Goal: Task Accomplishment & Management: Complete application form

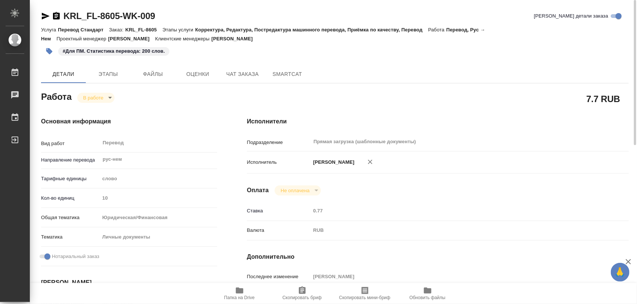
click at [111, 99] on body "🙏 .cls-1 fill:#fff; AWATERA Iglakov Maksim Работы 0 Чаты График Выйти KRL_FL-86…" at bounding box center [318, 152] width 637 height 304
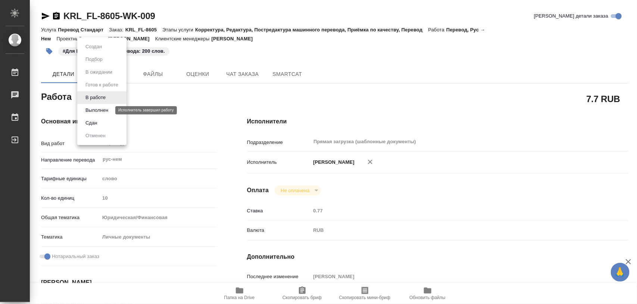
click at [105, 108] on button "Выполнен" at bounding box center [96, 110] width 27 height 8
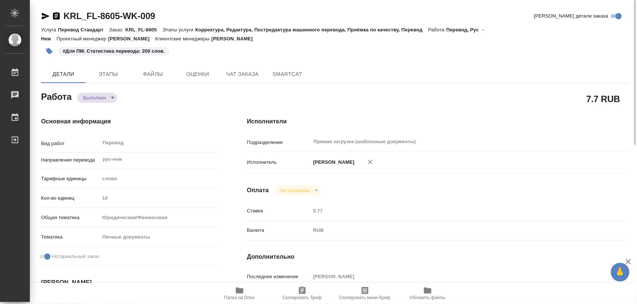
type textarea "x"
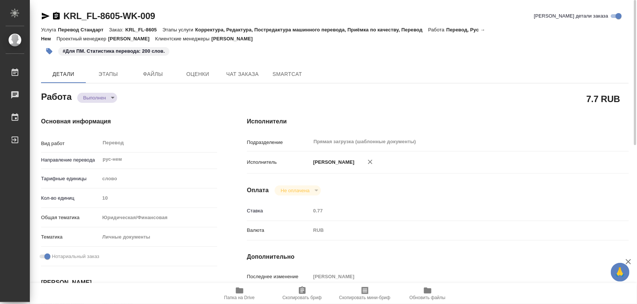
type textarea "x"
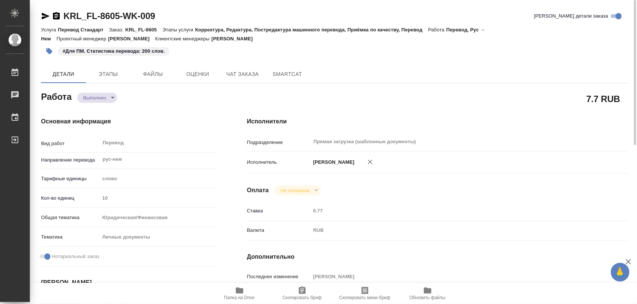
type textarea "x"
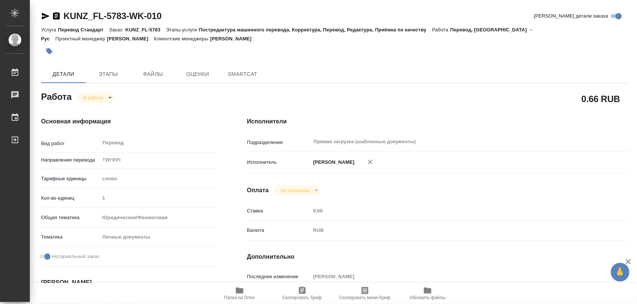
type textarea "x"
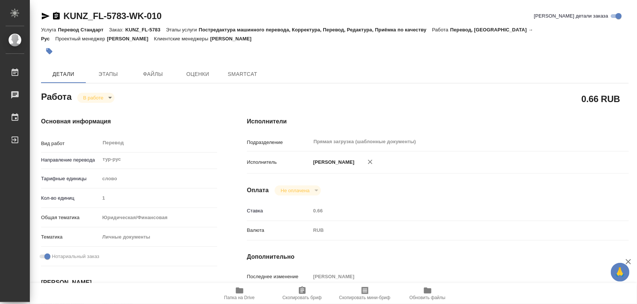
type textarea "x"
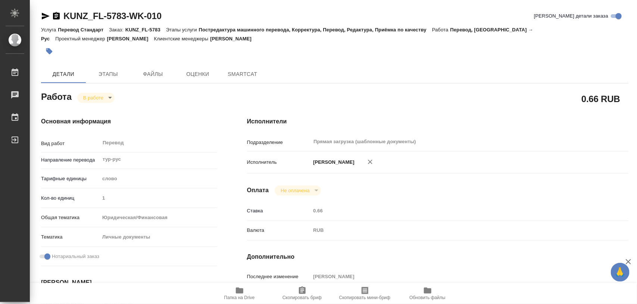
type textarea "x"
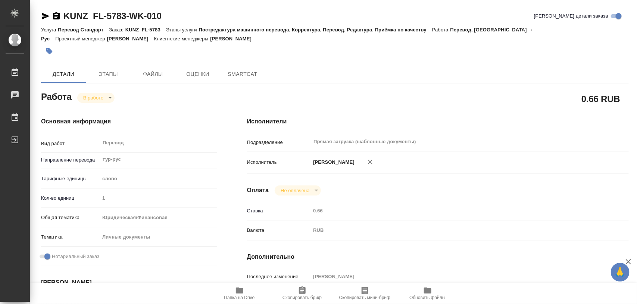
type textarea "x"
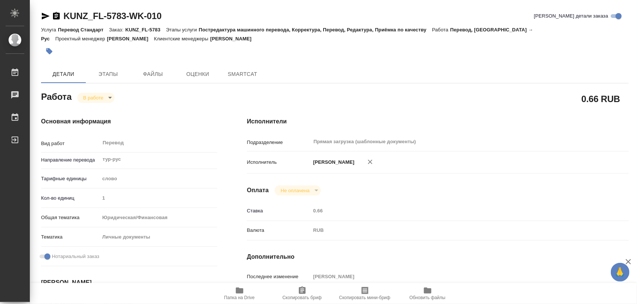
type textarea "x"
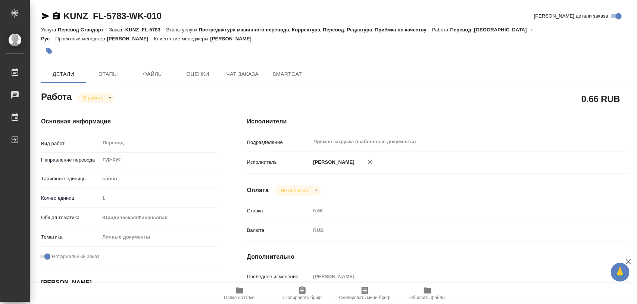
type textarea "x"
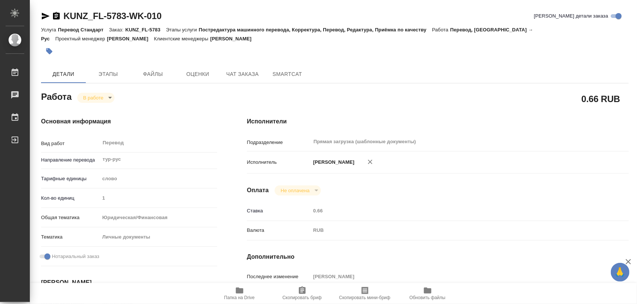
type textarea "x"
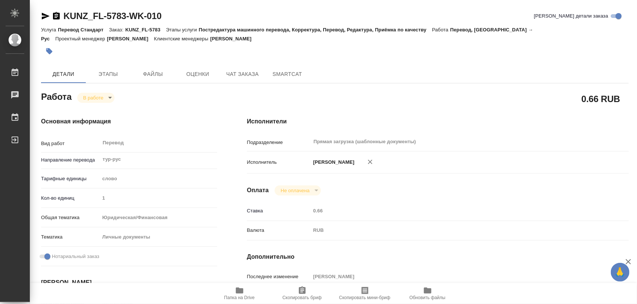
click at [244, 290] on span "Папка на Drive" at bounding box center [240, 293] width 54 height 14
click at [105, 75] on span "Этапы" at bounding box center [108, 73] width 36 height 9
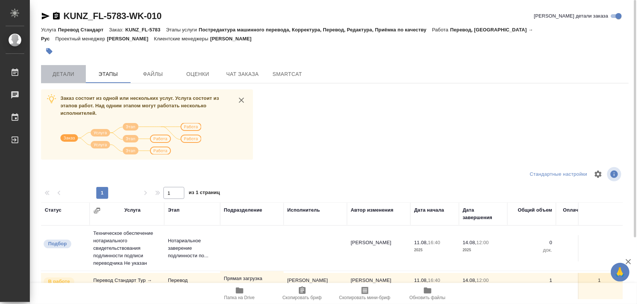
click at [65, 76] on span "Детали" at bounding box center [64, 73] width 36 height 9
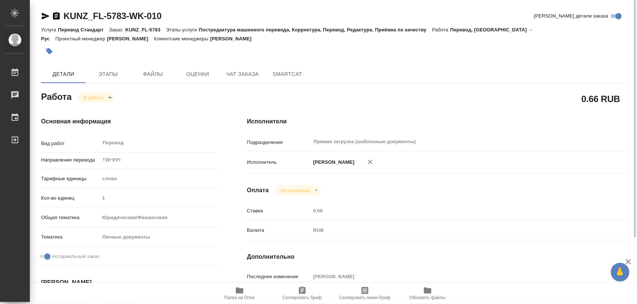
type textarea "x"
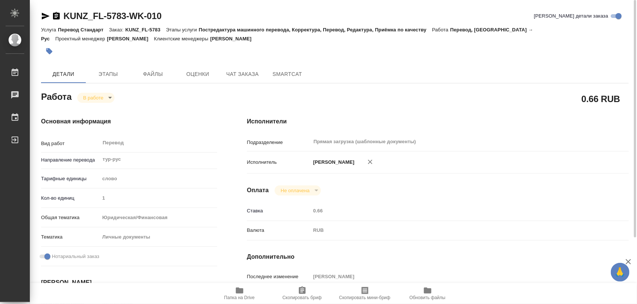
type textarea "x"
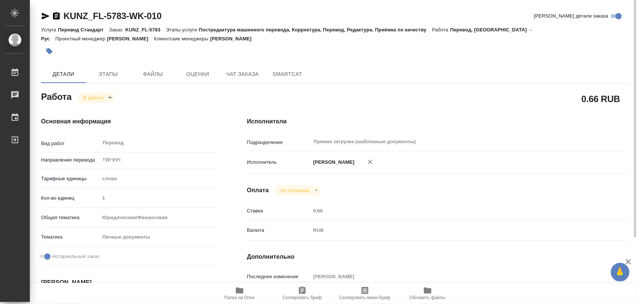
type textarea "x"
